Goal: Task Accomplishment & Management: Manage account settings

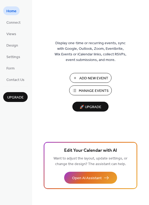
click at [87, 90] on span "Manage Events" at bounding box center [94, 91] width 30 height 6
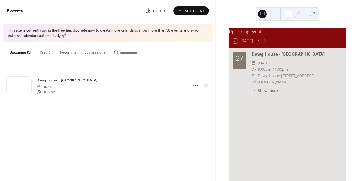
click at [190, 11] on span "Add Event" at bounding box center [195, 11] width 20 height 6
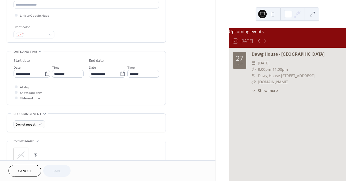
scroll to position [194, 0]
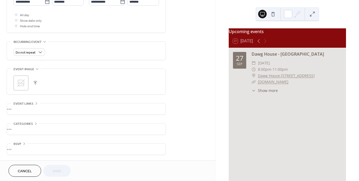
click at [24, 169] on span "Cancel" at bounding box center [25, 172] width 14 height 6
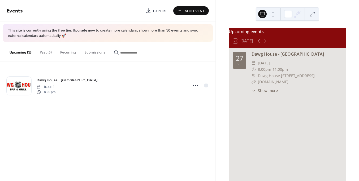
click at [45, 52] on button "Past (6)" at bounding box center [46, 51] width 20 height 19
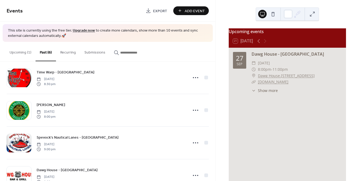
scroll to position [49, 0]
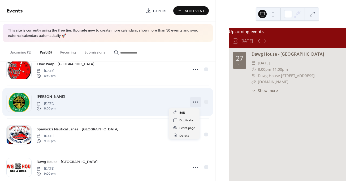
click at [194, 104] on icon at bounding box center [196, 102] width 9 height 9
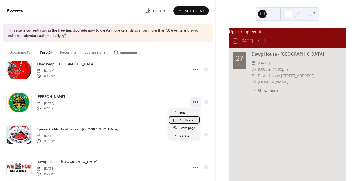
click at [187, 119] on span "Duplicate" at bounding box center [187, 121] width 14 height 6
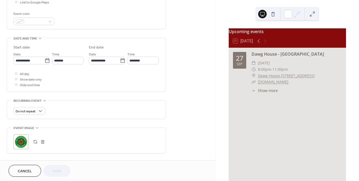
scroll to position [136, 0]
click at [46, 60] on icon at bounding box center [47, 59] width 5 height 5
click at [45, 60] on input "**********" at bounding box center [29, 60] width 31 height 8
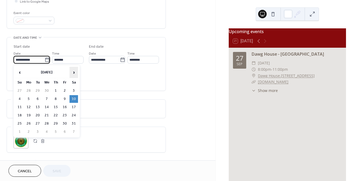
click at [72, 74] on span "›" at bounding box center [74, 72] width 8 height 11
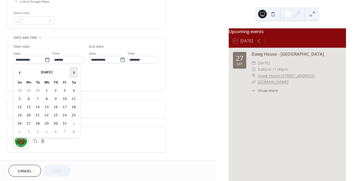
click at [72, 74] on span "›" at bounding box center [74, 72] width 8 height 11
click at [73, 91] on td "1" at bounding box center [74, 91] width 9 height 8
type input "**********"
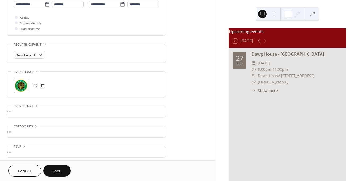
scroll to position [194, 0]
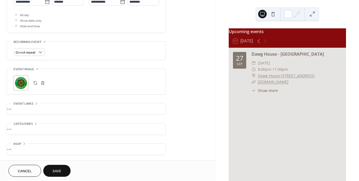
click at [57, 172] on span "Save" at bounding box center [57, 172] width 9 height 6
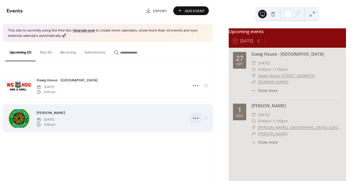
click at [196, 118] on circle at bounding box center [195, 118] width 1 height 1
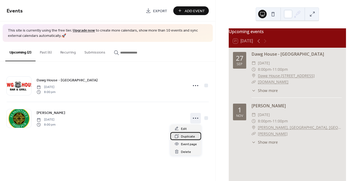
click at [189, 137] on span "Duplicate" at bounding box center [188, 137] width 14 height 6
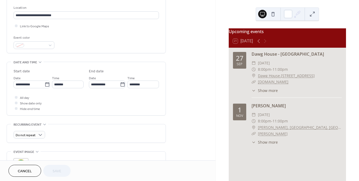
scroll to position [111, 0]
click at [46, 84] on icon at bounding box center [47, 84] width 5 height 5
click at [45, 84] on input "**********" at bounding box center [29, 84] width 31 height 8
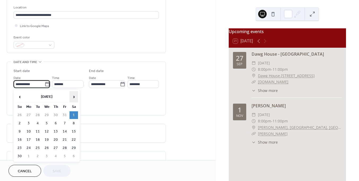
click at [75, 98] on span "›" at bounding box center [74, 97] width 8 height 11
click at [74, 131] on td "20" at bounding box center [74, 132] width 9 height 8
type input "**********"
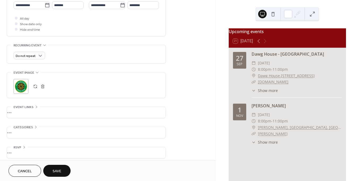
scroll to position [194, 0]
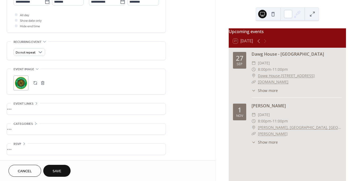
click at [58, 169] on span "Save" at bounding box center [57, 172] width 9 height 6
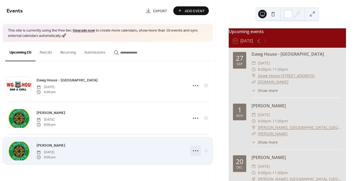
click at [196, 150] on icon at bounding box center [196, 151] width 9 height 9
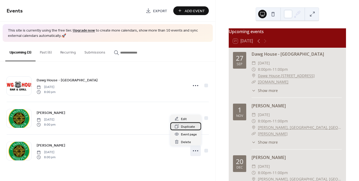
click at [185, 126] on span "Duplicate" at bounding box center [188, 127] width 14 height 6
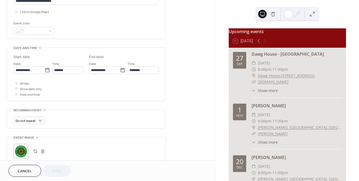
scroll to position [144, 0]
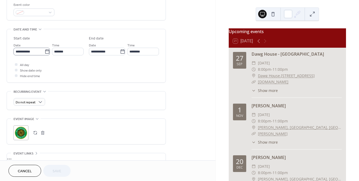
click at [47, 53] on icon at bounding box center [47, 51] width 5 height 5
click at [45, 53] on input "**********" at bounding box center [29, 52] width 31 height 8
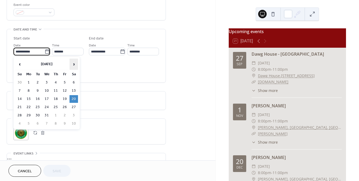
click at [75, 65] on span "›" at bounding box center [74, 64] width 8 height 11
click at [74, 107] on td "24" at bounding box center [74, 108] width 9 height 8
type input "**********"
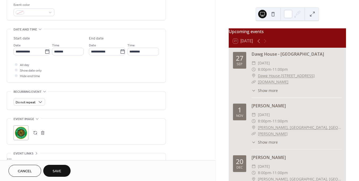
click at [56, 171] on span "Save" at bounding box center [57, 172] width 9 height 6
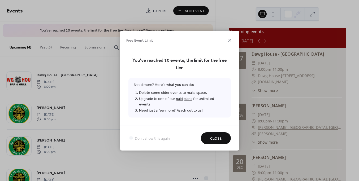
click at [212, 137] on span "Close" at bounding box center [215, 139] width 11 height 6
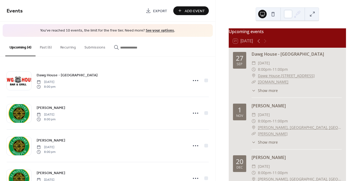
click at [45, 49] on button "Past (6)" at bounding box center [46, 46] width 20 height 19
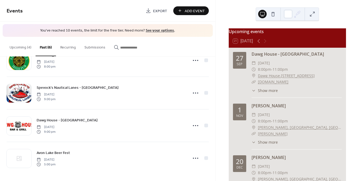
scroll to position [87, 0]
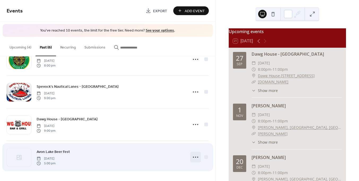
click at [193, 157] on icon at bounding box center [196, 157] width 9 height 9
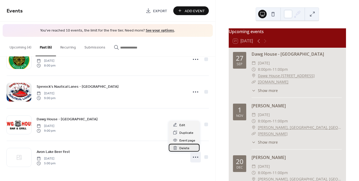
click at [184, 150] on span "Delete" at bounding box center [185, 149] width 10 height 6
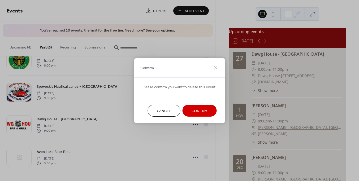
click at [199, 113] on span "Confirm" at bounding box center [200, 111] width 16 height 6
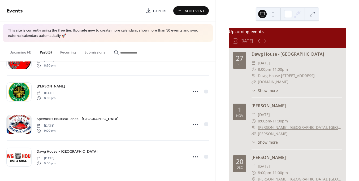
click at [18, 52] on button "Upcoming (4)" at bounding box center [20, 51] width 30 height 19
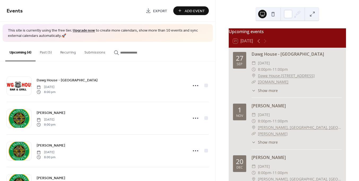
click at [47, 52] on button "Past (5)" at bounding box center [46, 51] width 20 height 19
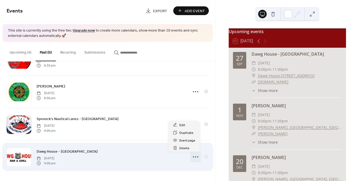
click at [197, 157] on circle at bounding box center [197, 157] width 1 height 1
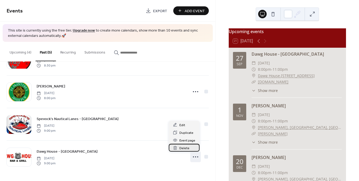
click at [183, 149] on span "Delete" at bounding box center [185, 149] width 10 height 6
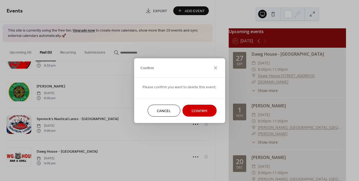
click at [198, 111] on span "Confirm" at bounding box center [200, 111] width 16 height 6
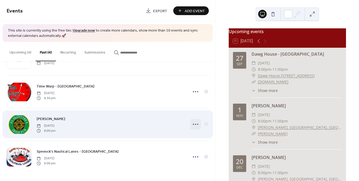
click at [193, 125] on icon at bounding box center [196, 124] width 9 height 9
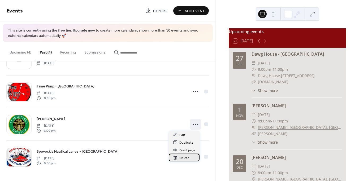
click at [185, 160] on span "Delete" at bounding box center [185, 159] width 10 height 6
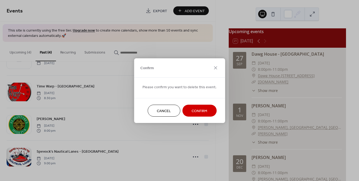
click at [199, 112] on span "Confirm" at bounding box center [200, 111] width 16 height 6
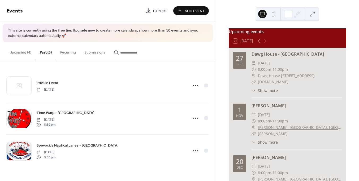
scroll to position [0, 0]
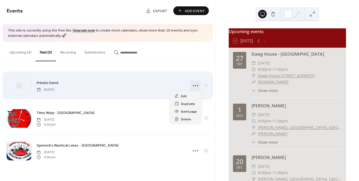
click at [196, 86] on icon at bounding box center [196, 86] width 9 height 9
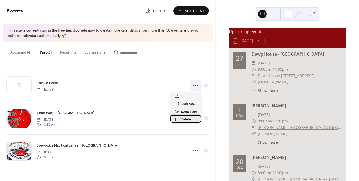
click at [188, 120] on span "Delete" at bounding box center [186, 120] width 10 height 6
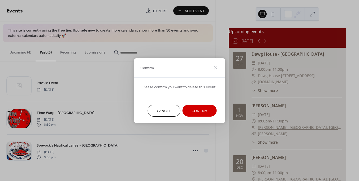
click at [199, 109] on span "Confirm" at bounding box center [200, 111] width 16 height 6
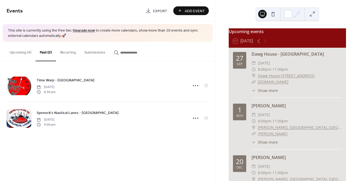
click at [20, 52] on button "Upcoming (4)" at bounding box center [20, 51] width 30 height 19
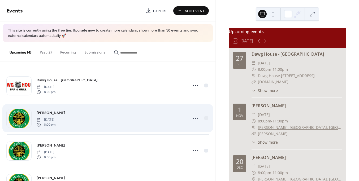
scroll to position [27, 0]
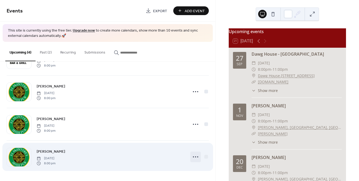
click at [195, 157] on circle at bounding box center [195, 157] width 1 height 1
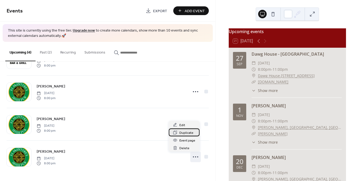
click at [182, 134] on span "Duplicate" at bounding box center [187, 133] width 14 height 6
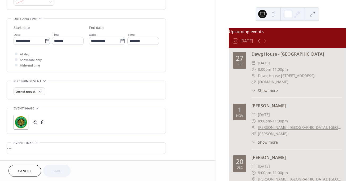
scroll to position [159, 0]
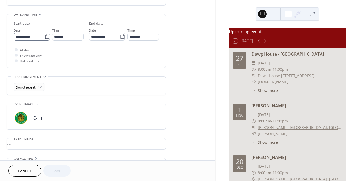
click at [45, 37] on icon at bounding box center [47, 36] width 5 height 5
click at [45, 37] on input "**********" at bounding box center [29, 37] width 31 height 8
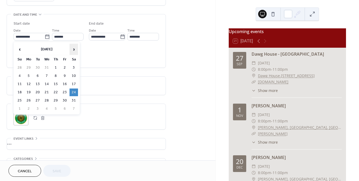
click at [73, 48] on span "›" at bounding box center [74, 49] width 8 height 11
click at [74, 92] on td "21" at bounding box center [74, 93] width 9 height 8
type input "**********"
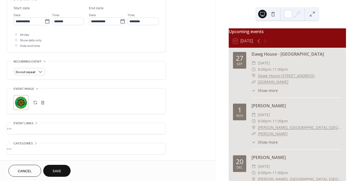
scroll to position [183, 0]
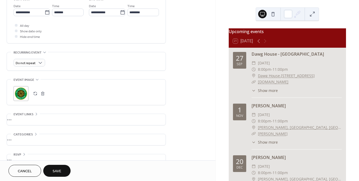
click at [57, 171] on span "Save" at bounding box center [57, 172] width 9 height 6
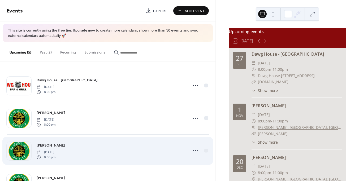
scroll to position [59, 0]
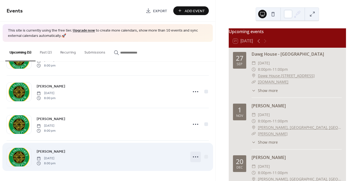
click at [195, 157] on circle at bounding box center [195, 157] width 1 height 1
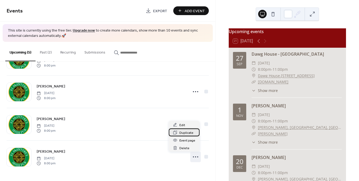
click at [184, 134] on span "Duplicate" at bounding box center [187, 133] width 14 height 6
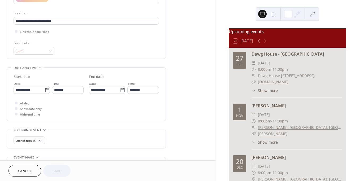
scroll to position [106, 0]
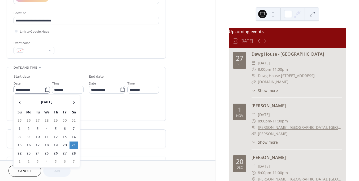
click at [46, 90] on icon at bounding box center [47, 89] width 5 height 5
click at [45, 90] on input "**********" at bounding box center [29, 90] width 31 height 8
click at [76, 104] on span "›" at bounding box center [74, 102] width 8 height 11
click at [74, 145] on td "21" at bounding box center [74, 146] width 9 height 8
type input "**********"
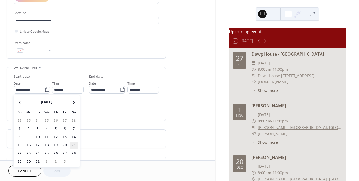
type input "**********"
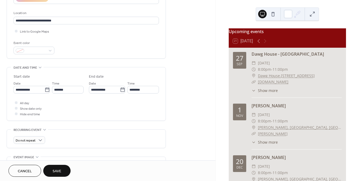
click at [58, 173] on span "Save" at bounding box center [57, 172] width 9 height 6
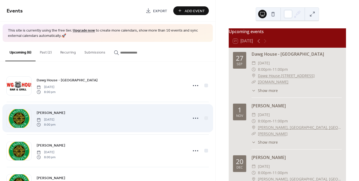
scroll to position [92, 0]
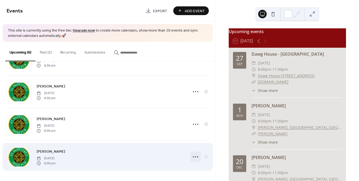
click at [195, 159] on icon at bounding box center [196, 157] width 9 height 9
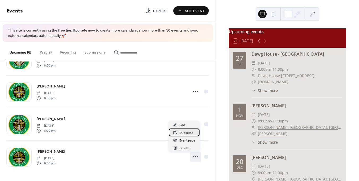
click at [183, 134] on span "Duplicate" at bounding box center [187, 133] width 14 height 6
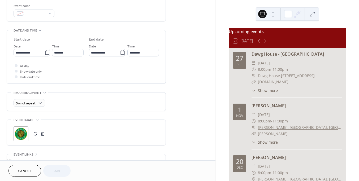
scroll to position [143, 0]
click at [45, 52] on icon at bounding box center [47, 52] width 5 height 5
click at [45, 52] on input "**********" at bounding box center [29, 53] width 31 height 8
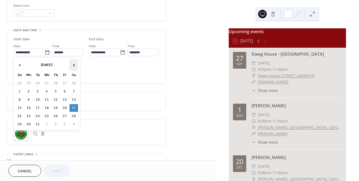
click at [76, 65] on span "›" at bounding box center [74, 65] width 8 height 11
click at [74, 107] on td "25" at bounding box center [74, 108] width 9 height 8
type input "**********"
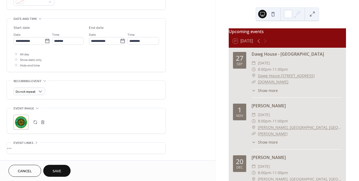
scroll to position [159, 0]
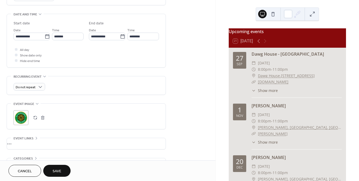
click at [58, 171] on span "Save" at bounding box center [57, 172] width 9 height 6
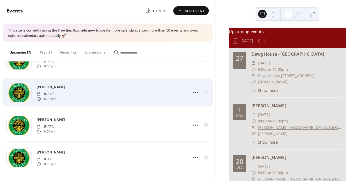
scroll to position [125, 0]
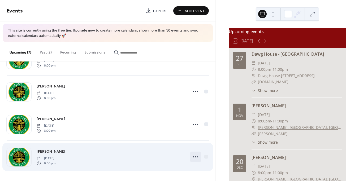
click at [195, 157] on circle at bounding box center [195, 157] width 1 height 1
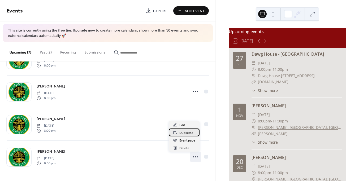
click at [184, 133] on span "Duplicate" at bounding box center [187, 133] width 14 height 6
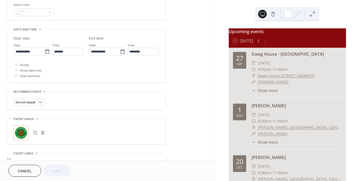
scroll to position [144, 0]
click at [46, 51] on icon at bounding box center [47, 51] width 5 height 5
click at [45, 51] on input "**********" at bounding box center [29, 52] width 31 height 8
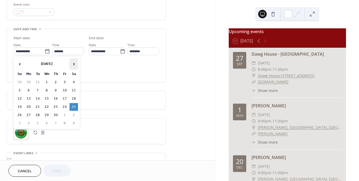
click at [75, 64] on span "›" at bounding box center [74, 64] width 8 height 11
click at [73, 116] on td "30" at bounding box center [74, 116] width 9 height 8
type input "**********"
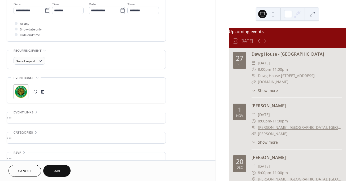
scroll to position [194, 0]
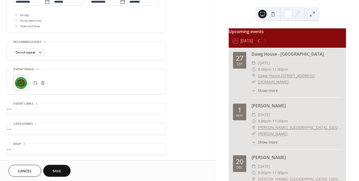
click at [59, 171] on span "Save" at bounding box center [57, 172] width 9 height 6
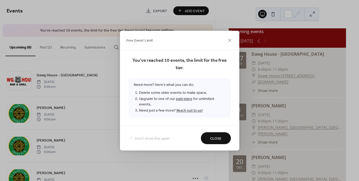
click at [215, 137] on span "Close" at bounding box center [215, 139] width 11 height 6
